Goal: Transaction & Acquisition: Download file/media

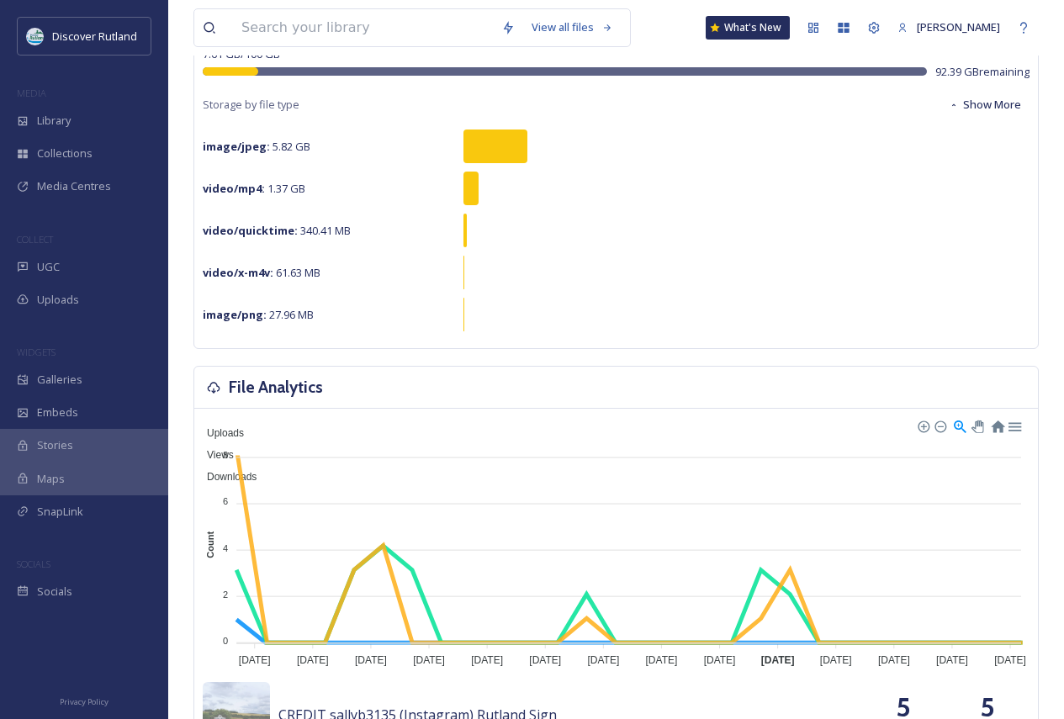
scroll to position [168, 0]
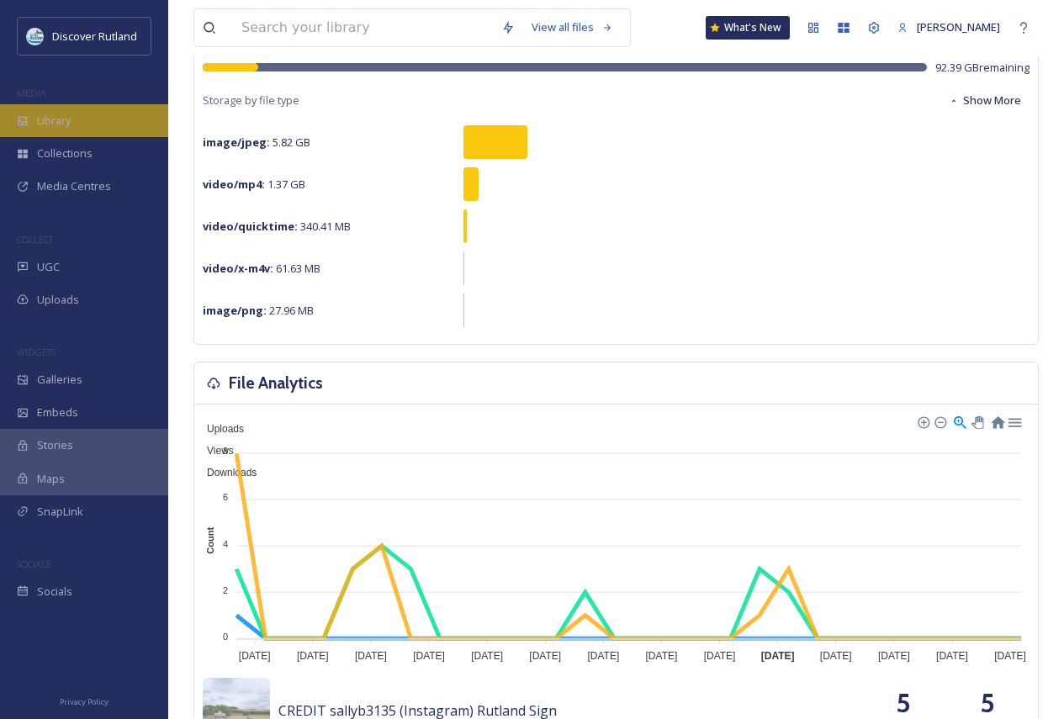
click at [75, 119] on div "Library" at bounding box center [84, 120] width 168 height 33
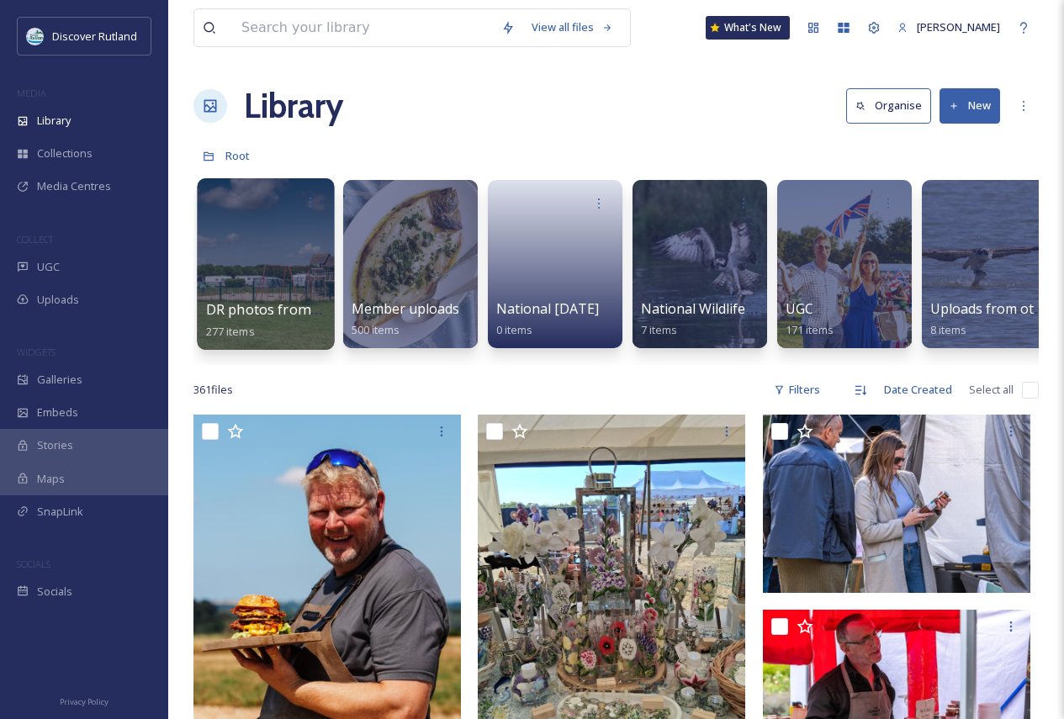
click at [294, 286] on div at bounding box center [265, 264] width 137 height 172
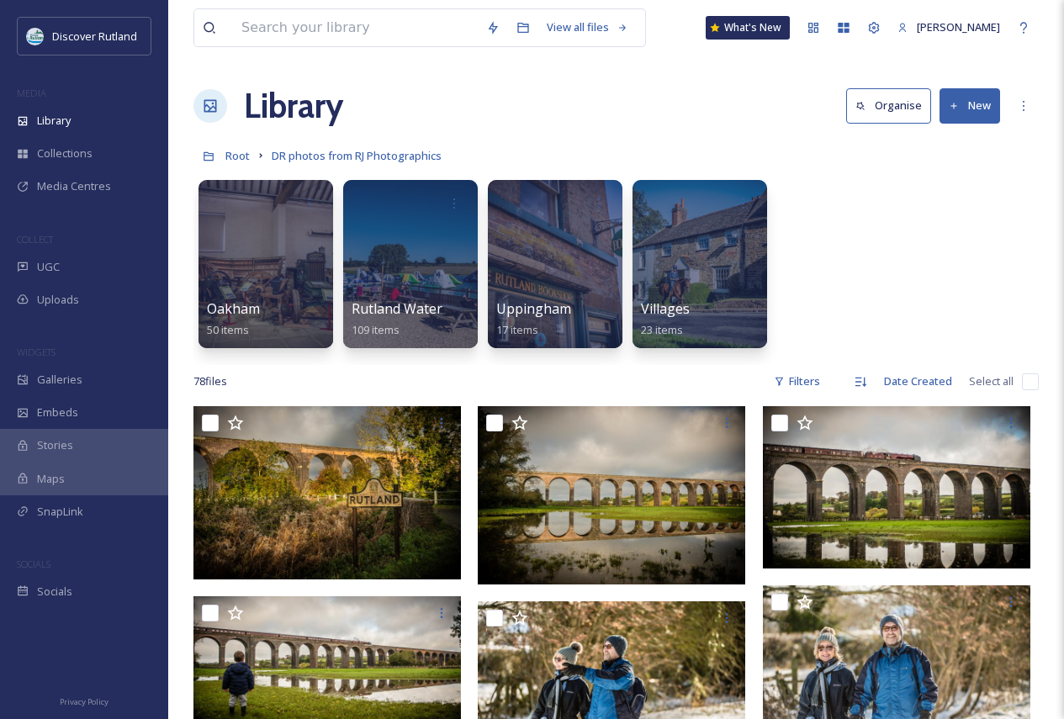
click at [294, 286] on div at bounding box center [265, 264] width 135 height 168
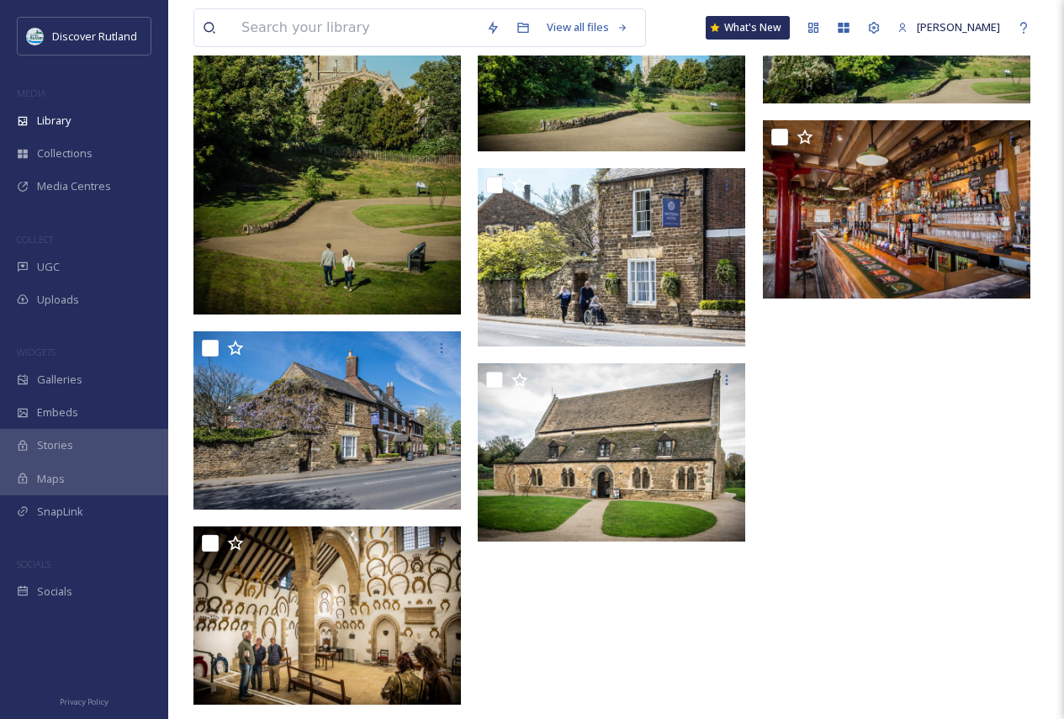
scroll to position [3103, 0]
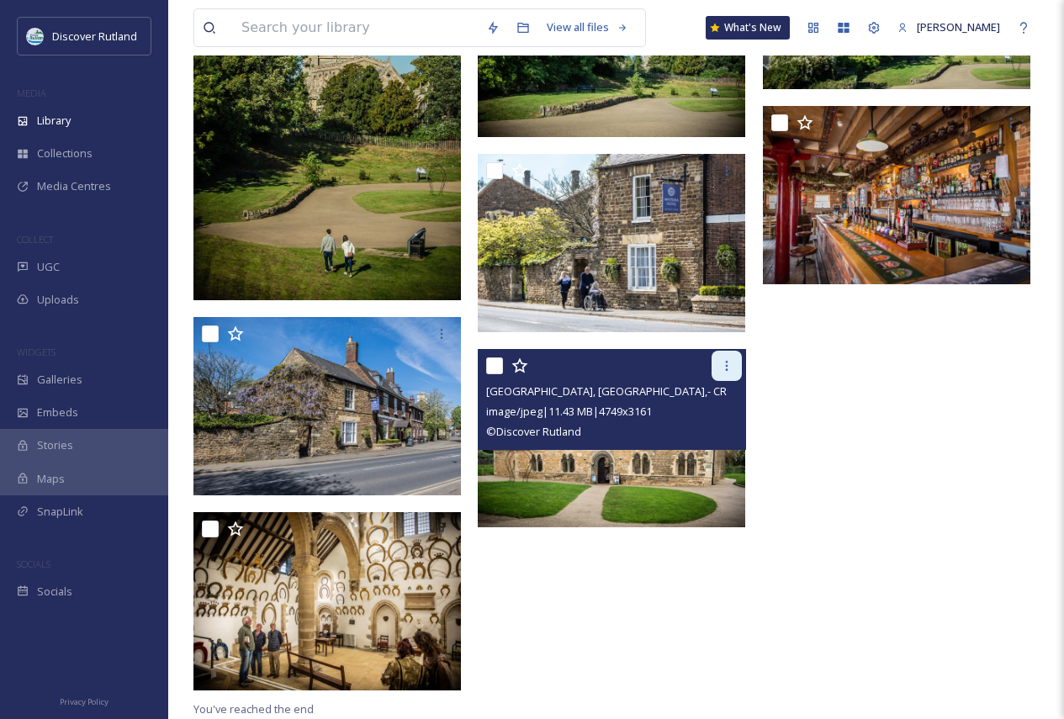
click at [729, 372] on icon at bounding box center [726, 365] width 13 height 13
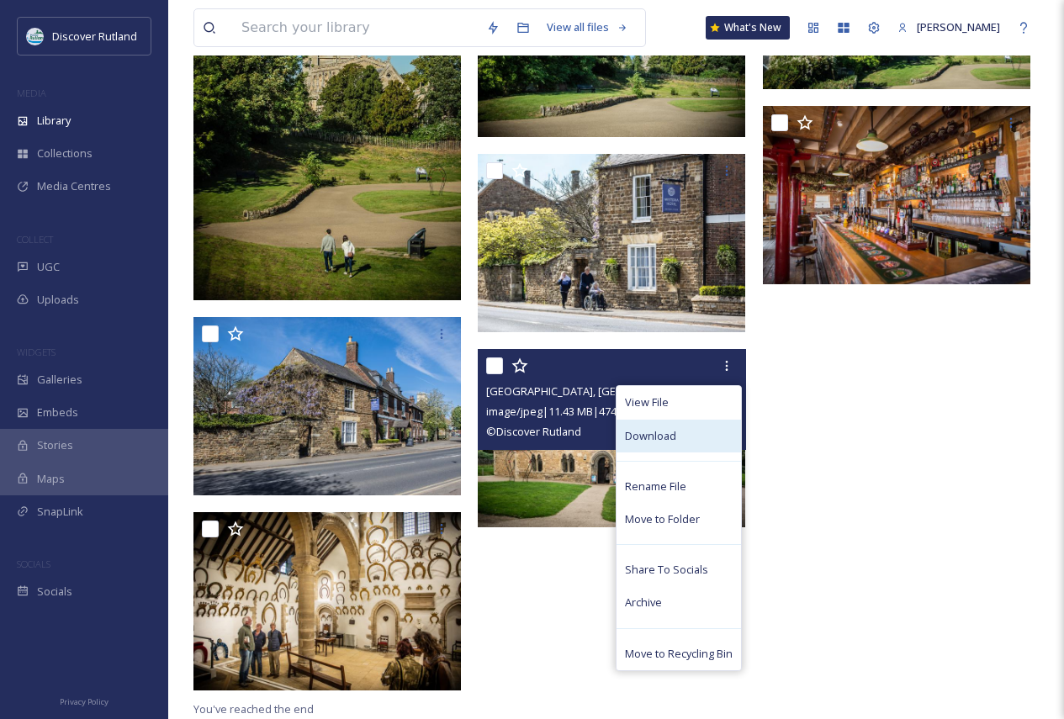
click at [690, 427] on div "Download" at bounding box center [678, 436] width 124 height 33
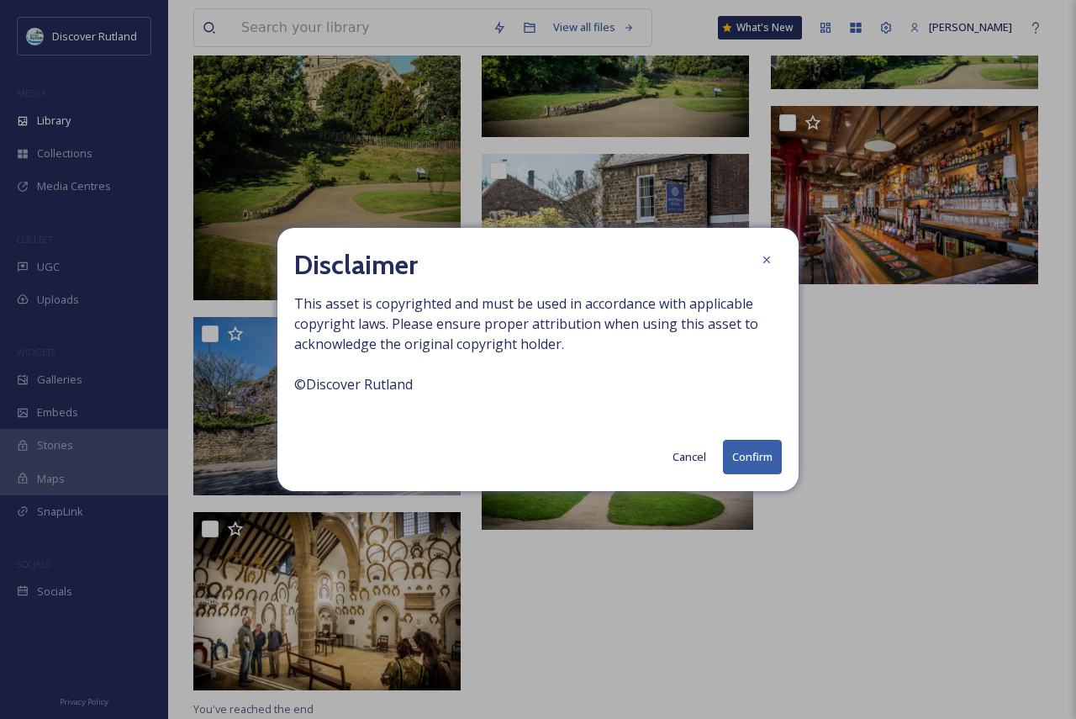
click at [756, 471] on button "Confirm" at bounding box center [752, 457] width 59 height 34
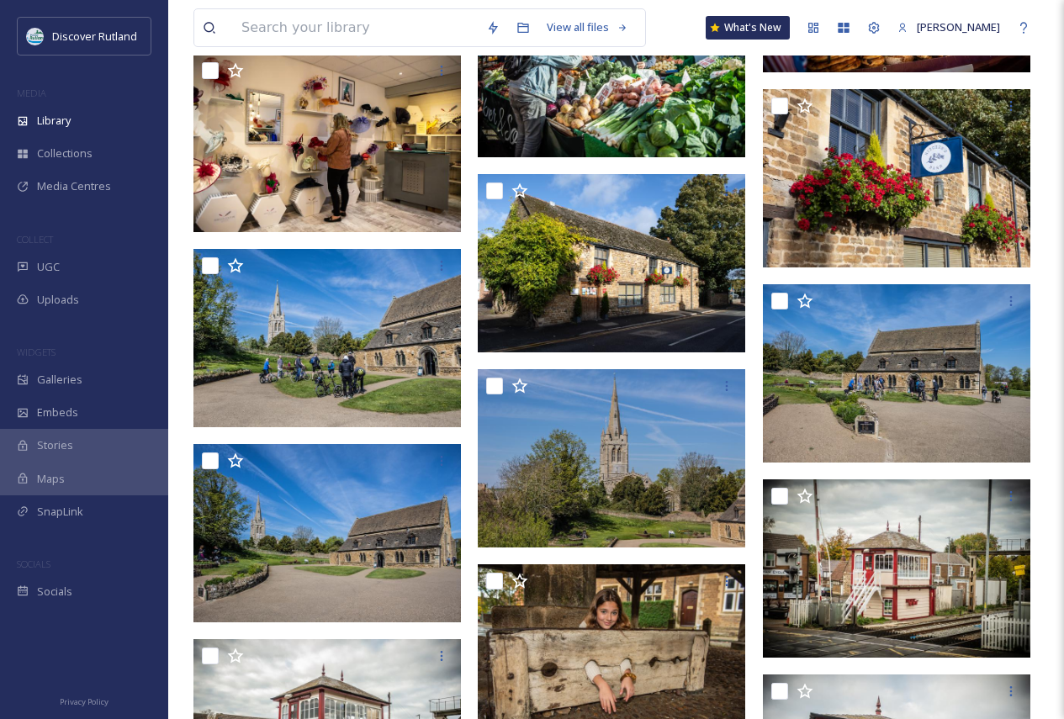
scroll to position [2178, 0]
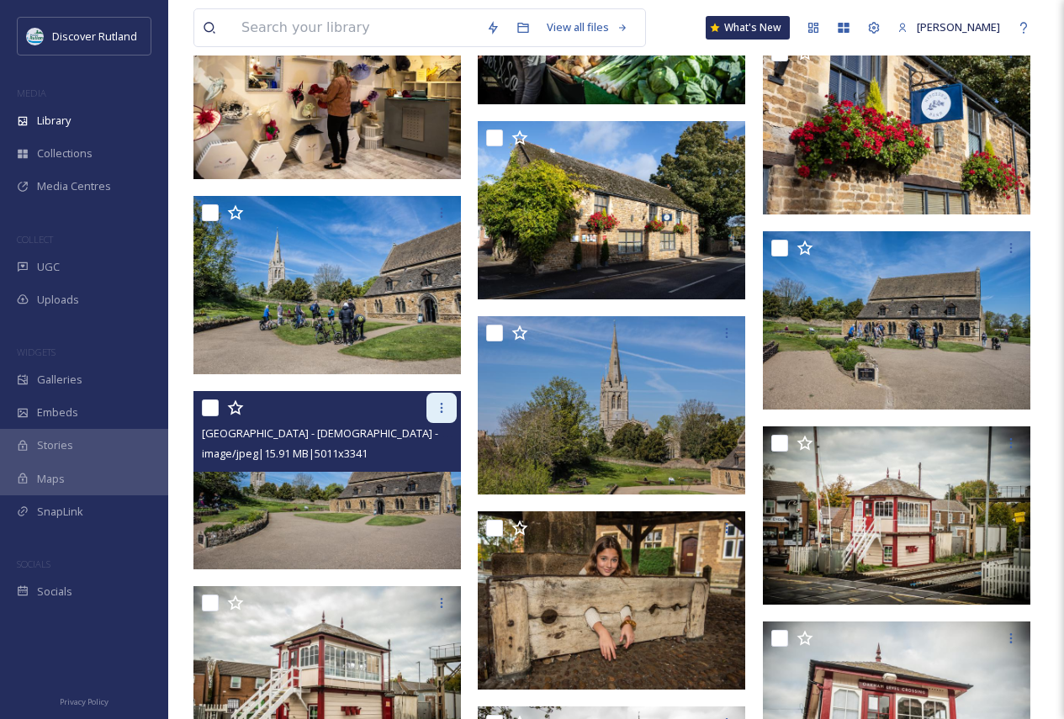
click at [441, 404] on icon at bounding box center [442, 408] width 3 height 10
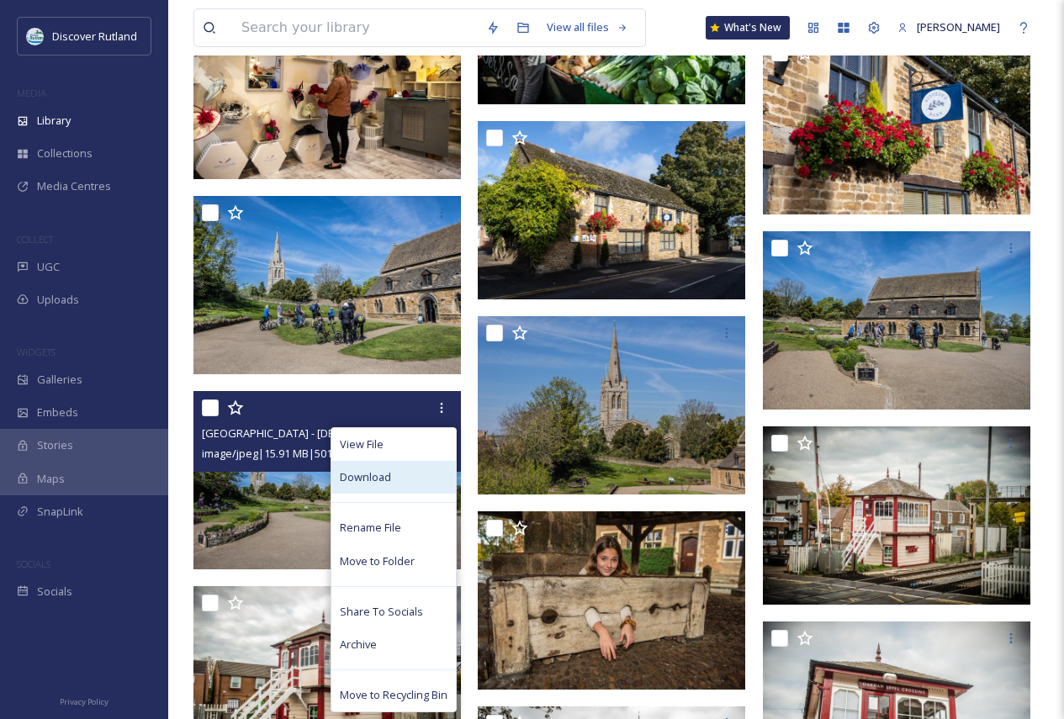
click at [394, 484] on div "Download" at bounding box center [393, 477] width 124 height 33
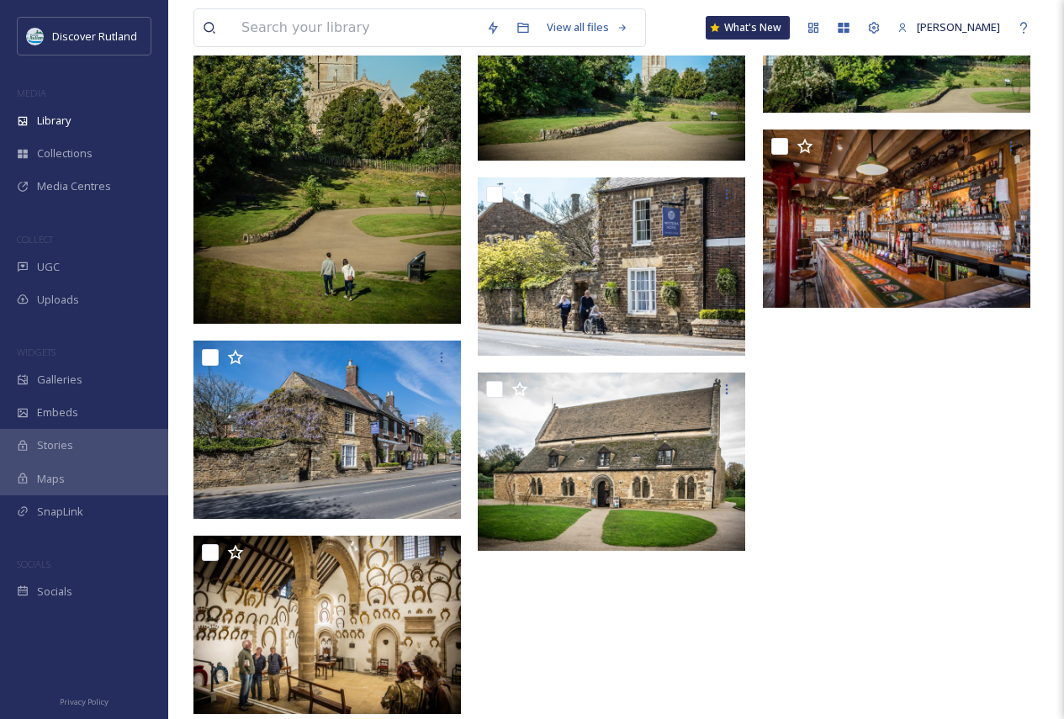
scroll to position [3103, 0]
